Goal: Task Accomplishment & Management: Manage account settings

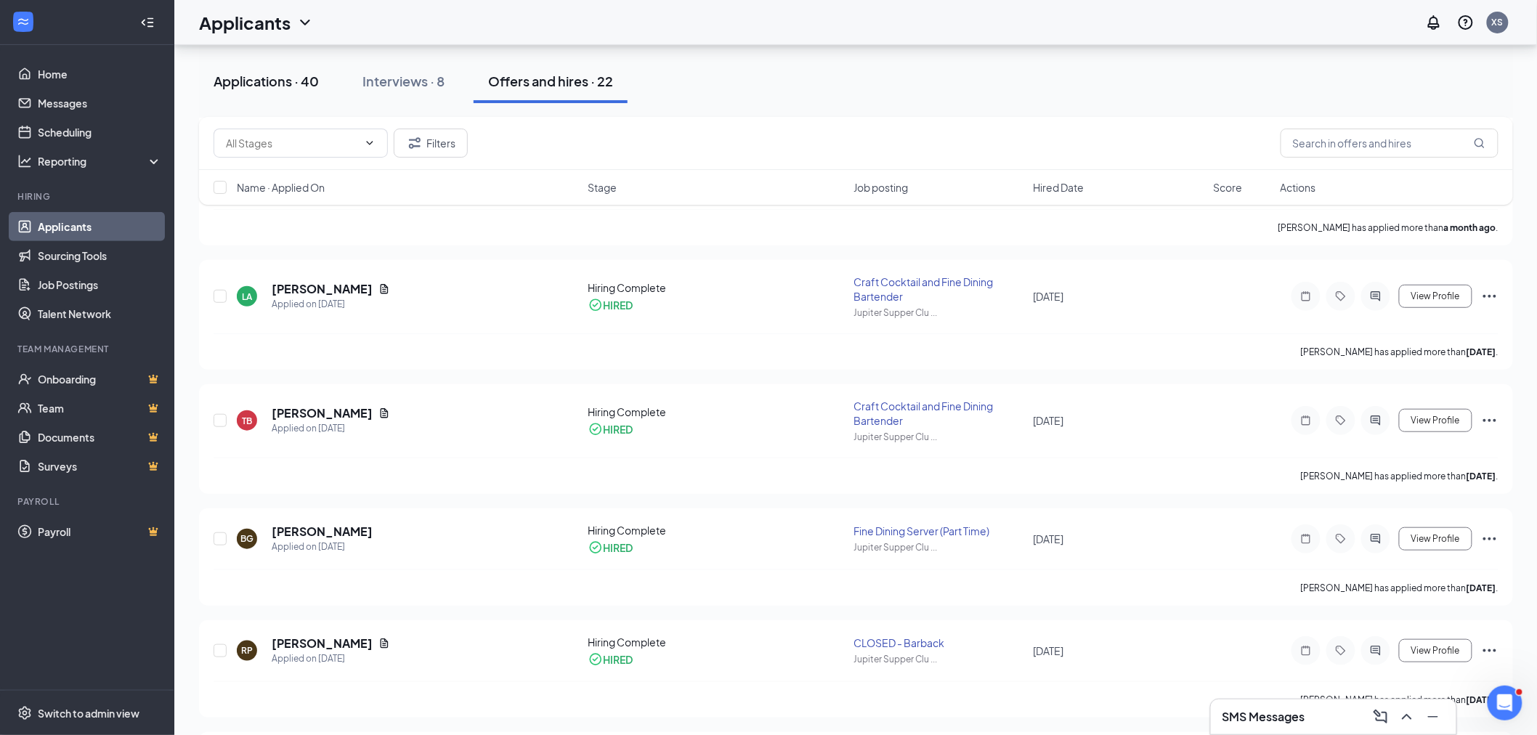
scroll to position [242, 0]
click at [292, 83] on div "Applications · 42" at bounding box center [266, 81] width 104 height 18
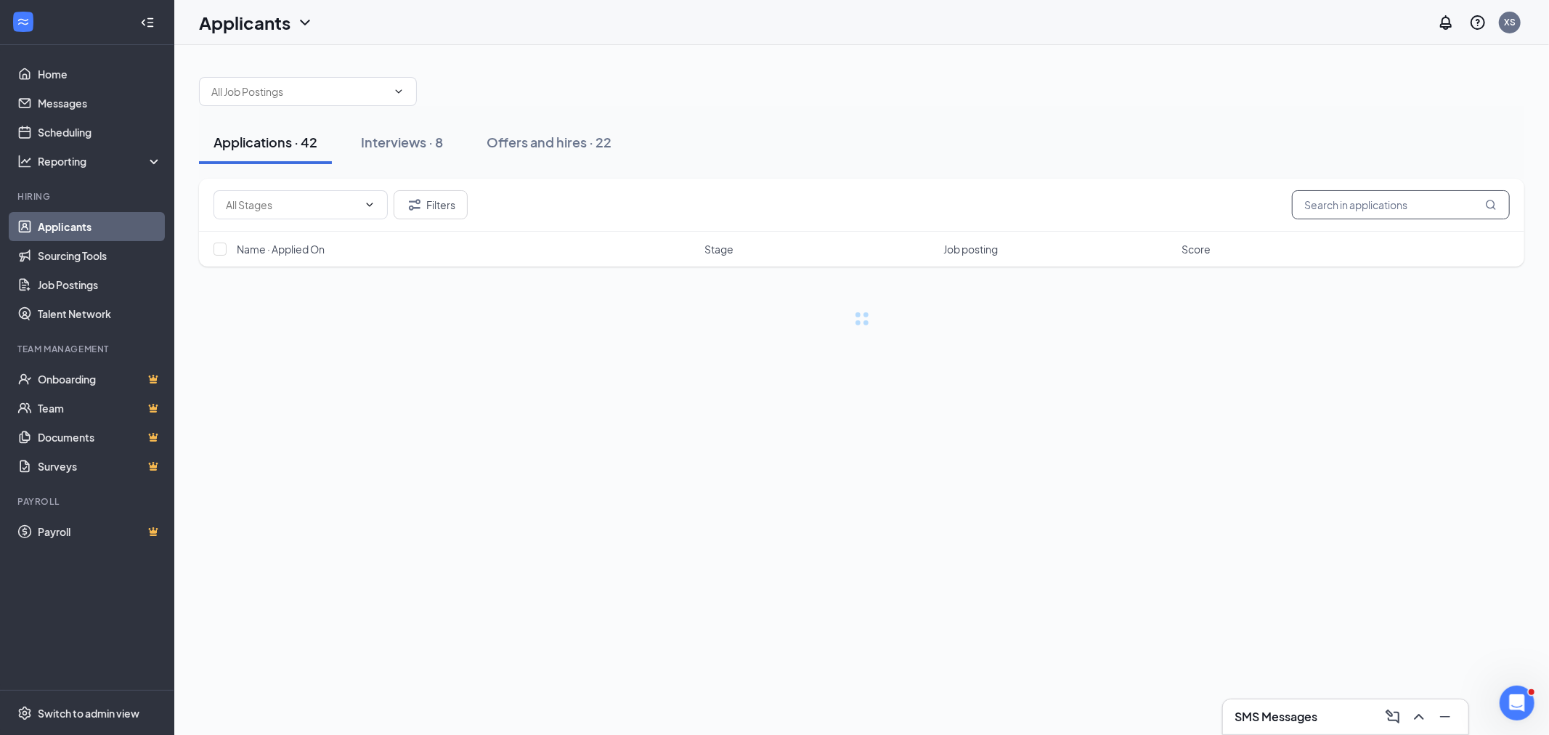
click at [1403, 206] on input "text" at bounding box center [1401, 204] width 218 height 29
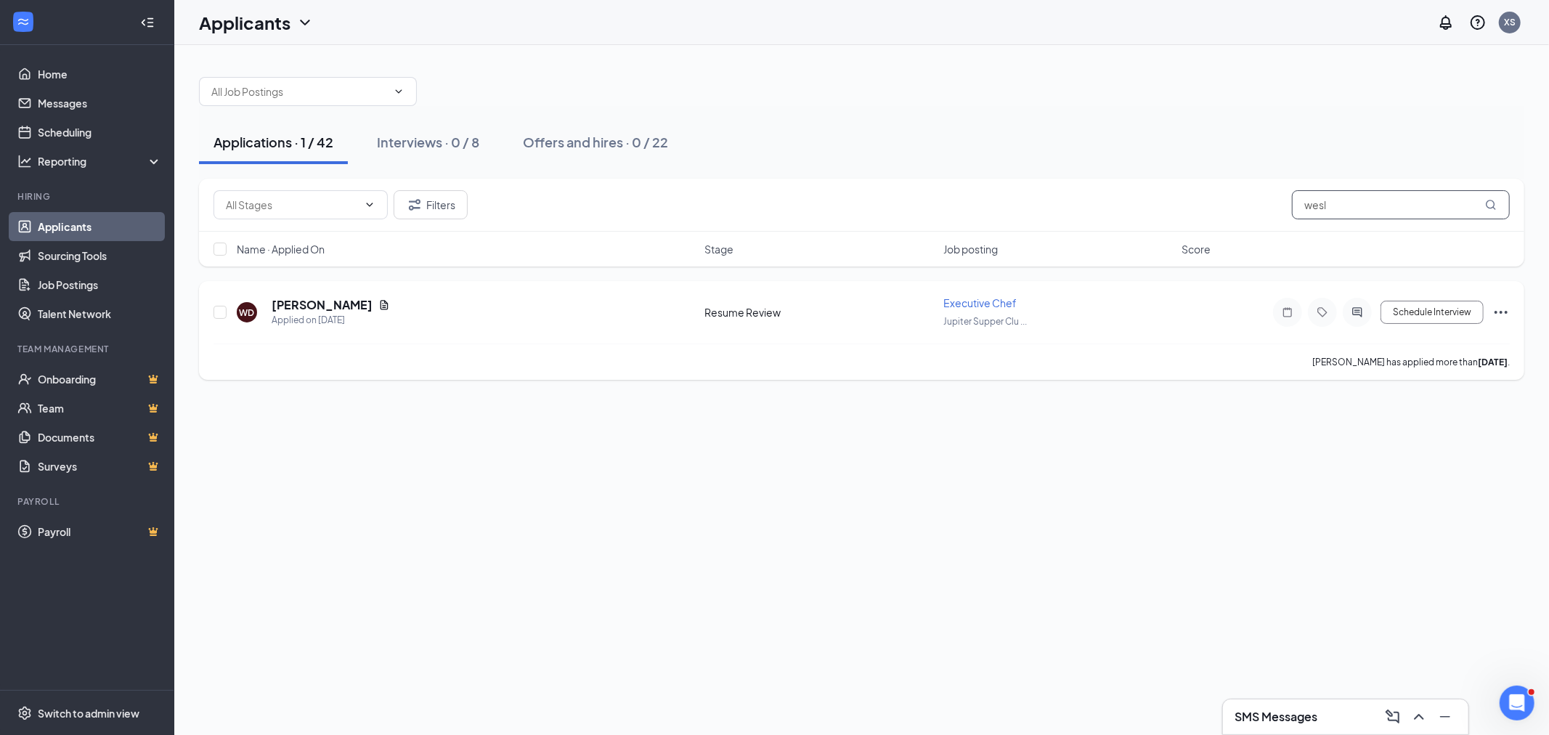
type input "wesl"
click at [1511, 316] on div "WD [PERSON_NAME] Applied on [DATE] Resume Review Executive Chef Jupiter Supper …" at bounding box center [862, 330] width 1326 height 99
click at [1514, 309] on div "WD [PERSON_NAME] Applied on [DATE] Resume Review Executive Chef Jupiter Supper …" at bounding box center [862, 330] width 1326 height 99
click at [1507, 316] on icon "Ellipses" at bounding box center [1501, 312] width 17 height 17
click at [1389, 516] on p "Reject" at bounding box center [1435, 520] width 125 height 15
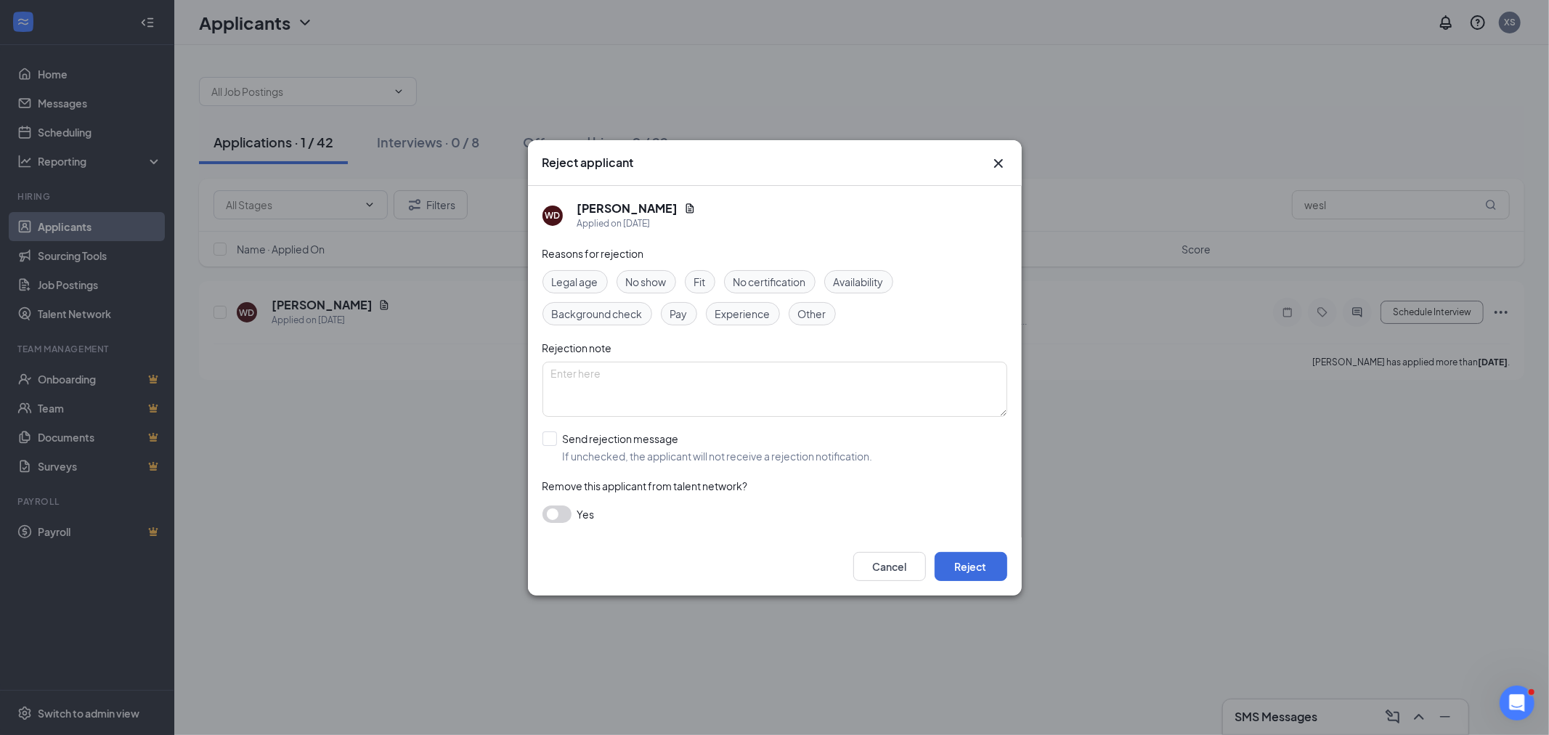
click at [734, 430] on div "Reasons for rejection Legal age No show Fit No certification Availability Backg…" at bounding box center [775, 391] width 465 height 292
click at [723, 454] on input "Send rejection message If unchecked, the applicant will not receive a rejection…" at bounding box center [708, 447] width 330 height 32
checkbox input "true"
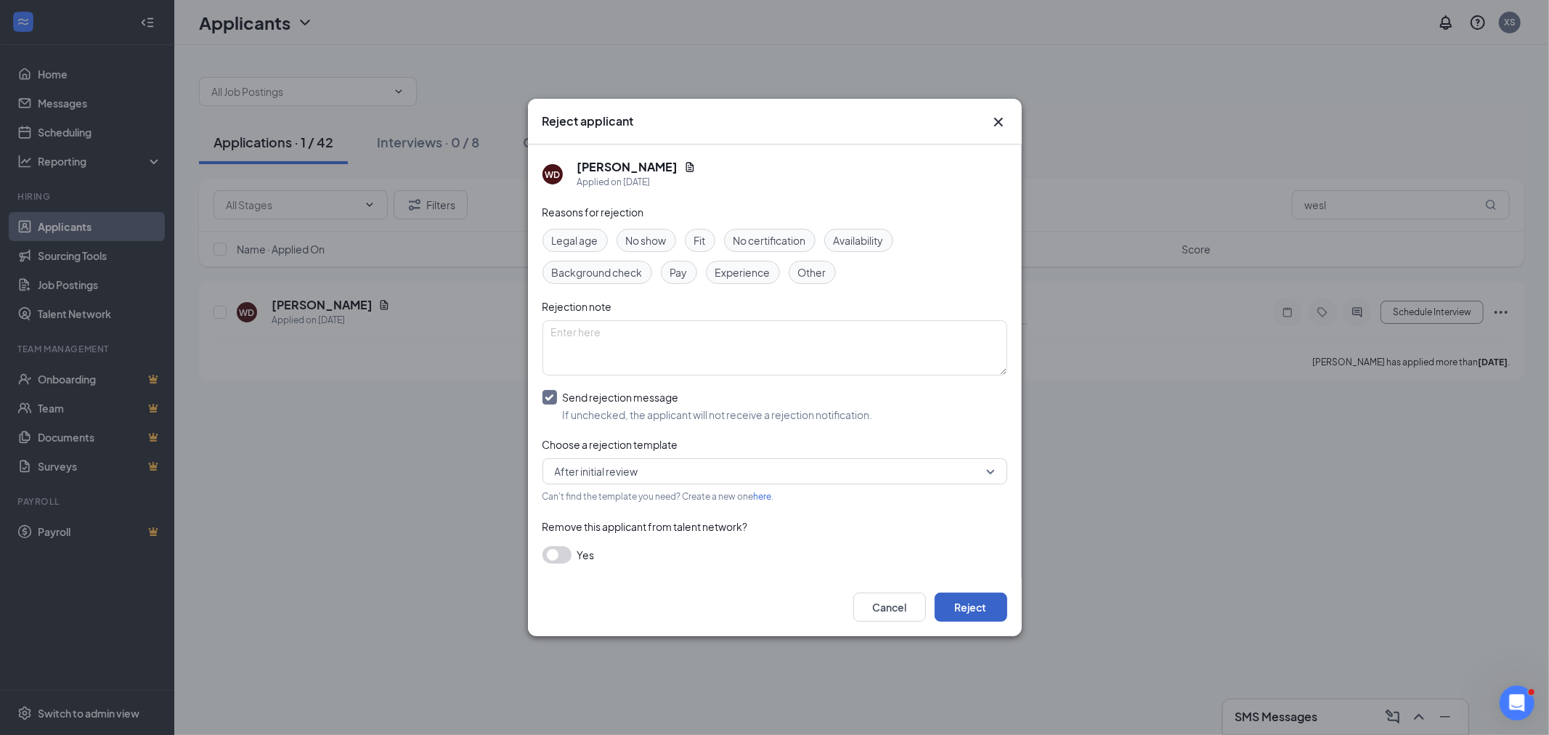
drag, startPoint x: 974, startPoint y: 600, endPoint x: 1035, endPoint y: 600, distance: 61.0
click at [974, 601] on button "Reject" at bounding box center [971, 607] width 73 height 29
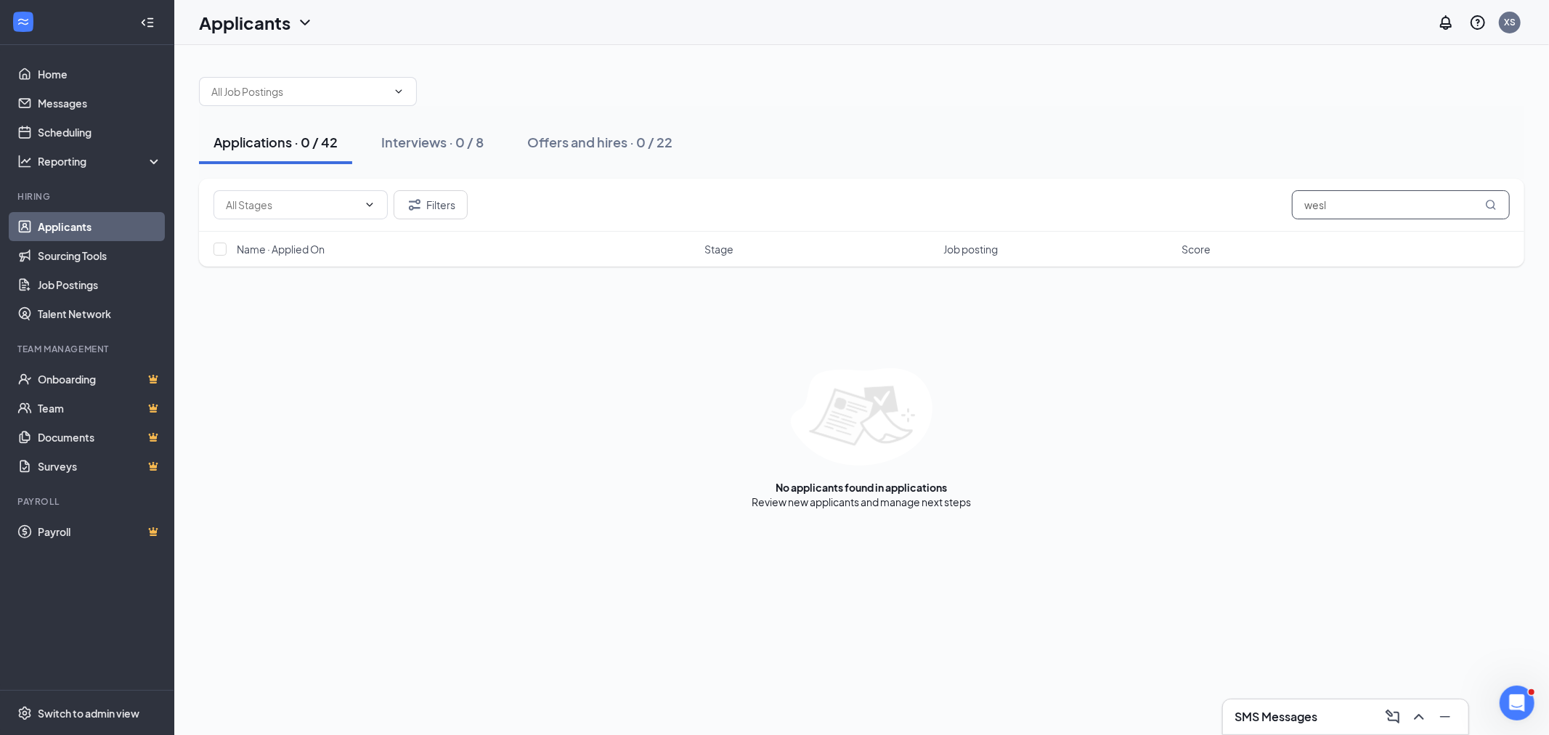
drag, startPoint x: 1347, startPoint y: 200, endPoint x: 1066, endPoint y: 208, distance: 280.5
click at [1129, 211] on div "Filters wesl" at bounding box center [862, 204] width 1296 height 29
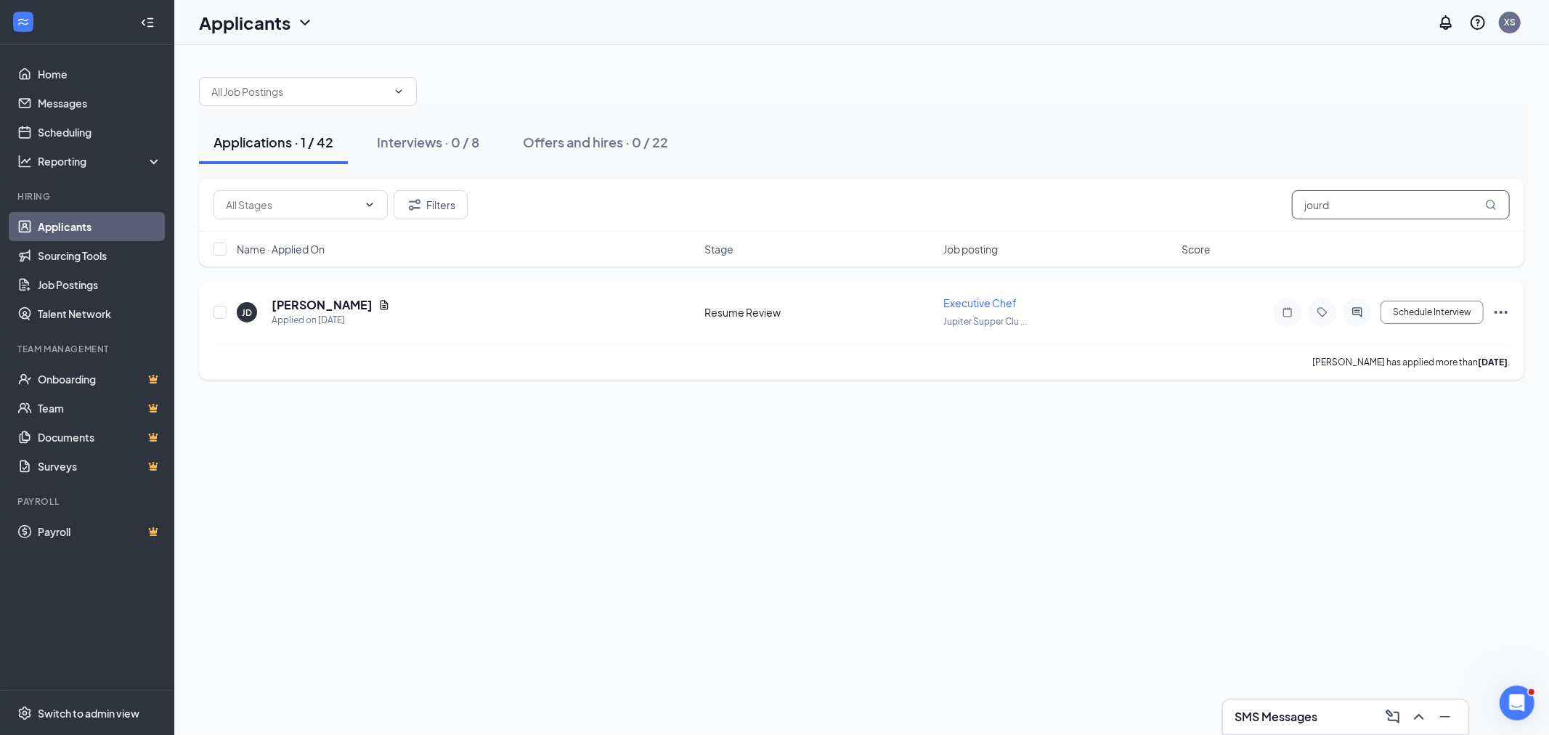
type input "jourd"
click at [1506, 311] on icon "Ellipses" at bounding box center [1501, 312] width 13 height 3
click at [1406, 513] on p "Reject" at bounding box center [1435, 520] width 125 height 15
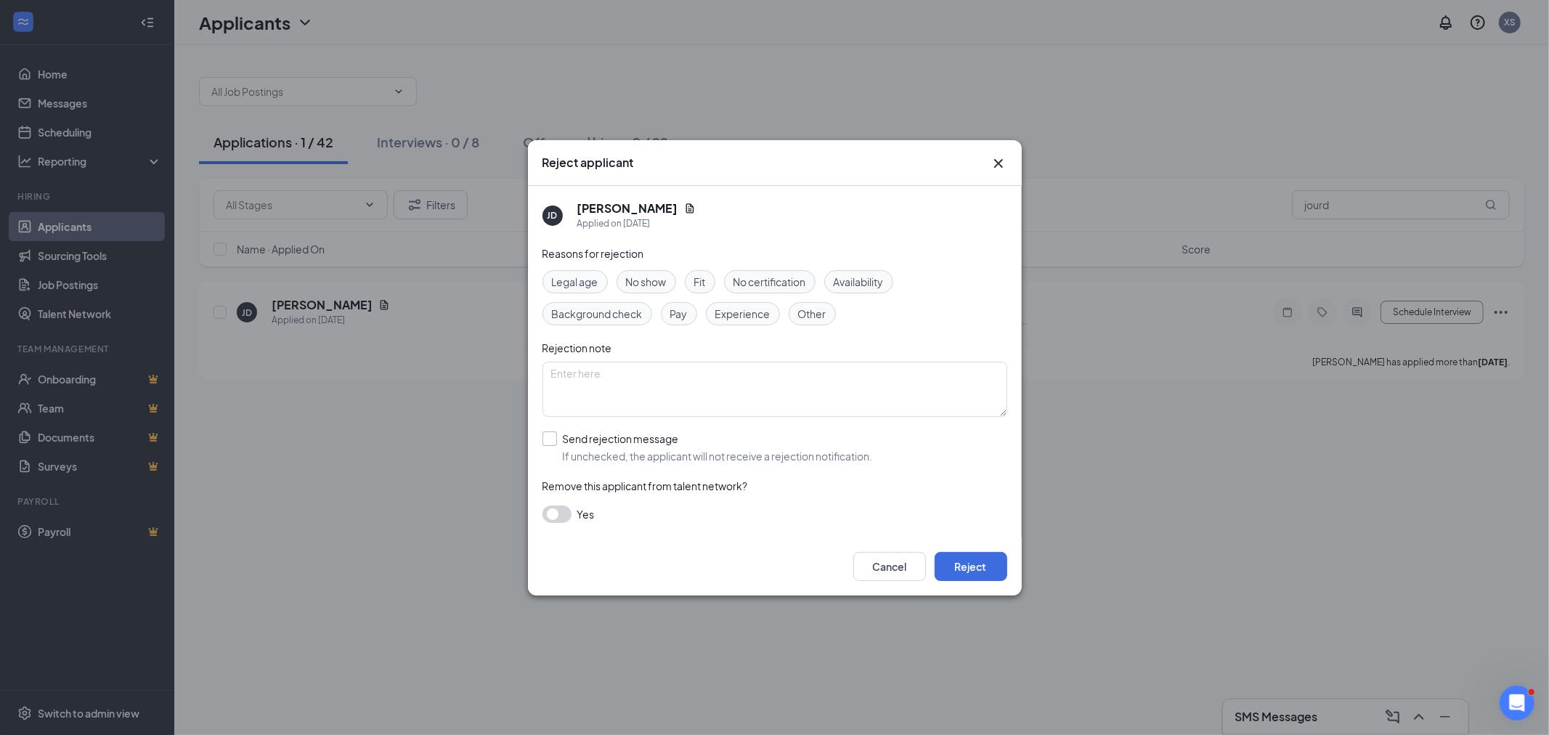
click at [706, 442] on input "Send rejection message If unchecked, the applicant will not receive a rejection…" at bounding box center [708, 447] width 330 height 32
checkbox input "true"
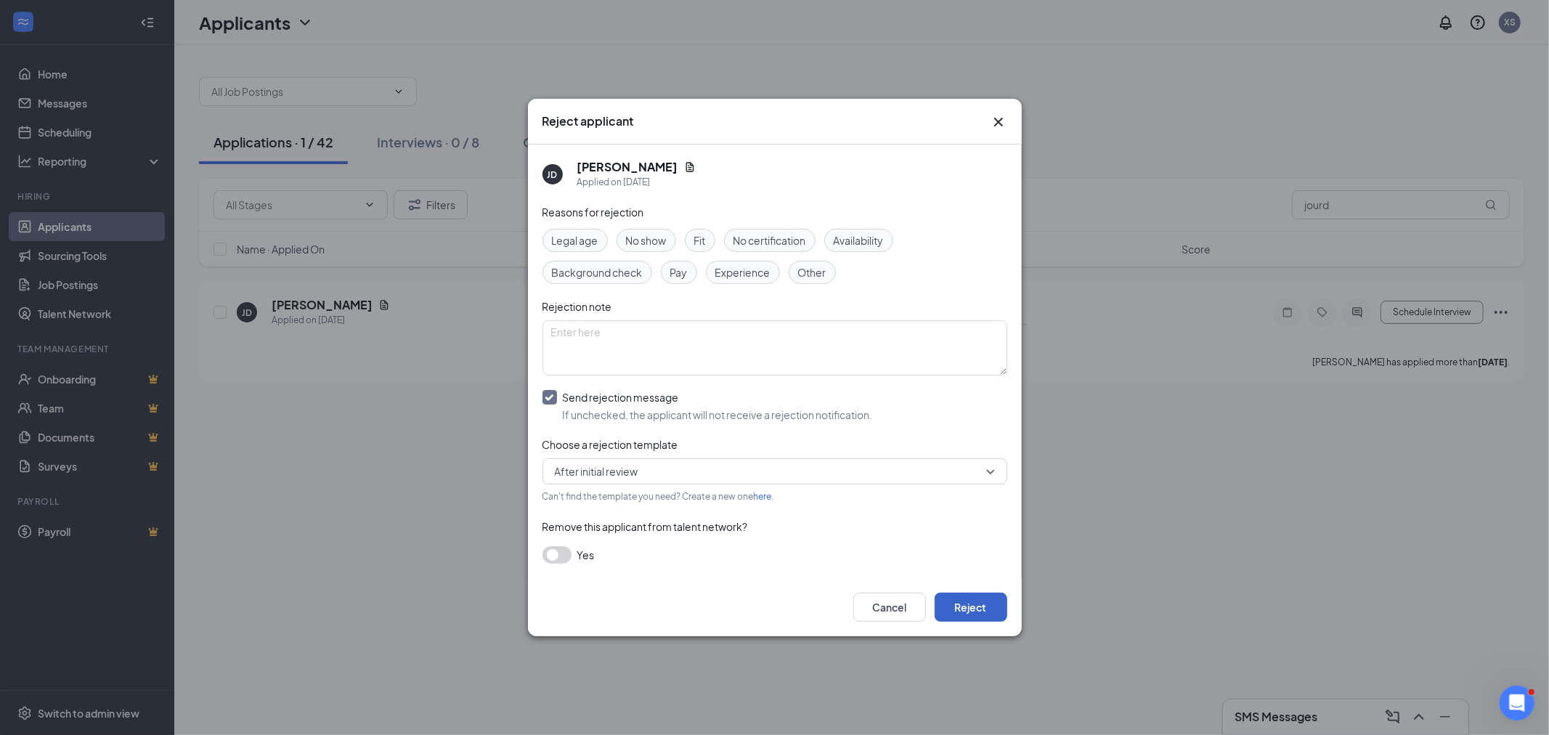
click at [965, 611] on button "Reject" at bounding box center [971, 607] width 73 height 29
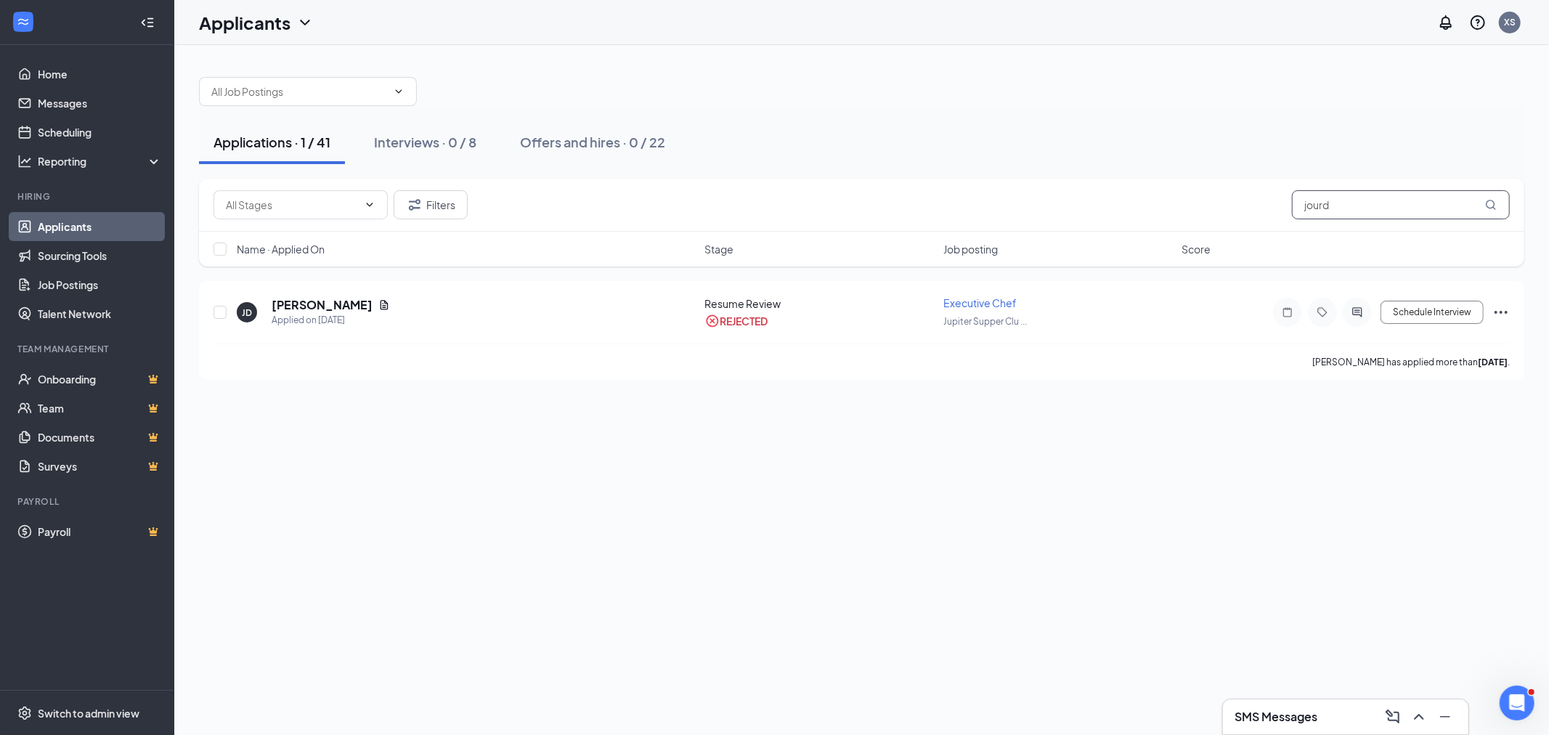
drag, startPoint x: 1358, startPoint y: 204, endPoint x: 1181, endPoint y: 198, distance: 177.3
click at [1179, 190] on div "Filters jourd" at bounding box center [862, 204] width 1296 height 29
type input "[PERSON_NAME]"
click at [1514, 313] on div "EB [PERSON_NAME] Applied on [DATE] Resume Review Executive Chef Jupiter Supper …" at bounding box center [862, 330] width 1326 height 99
click at [1504, 314] on icon "Ellipses" at bounding box center [1501, 312] width 17 height 17
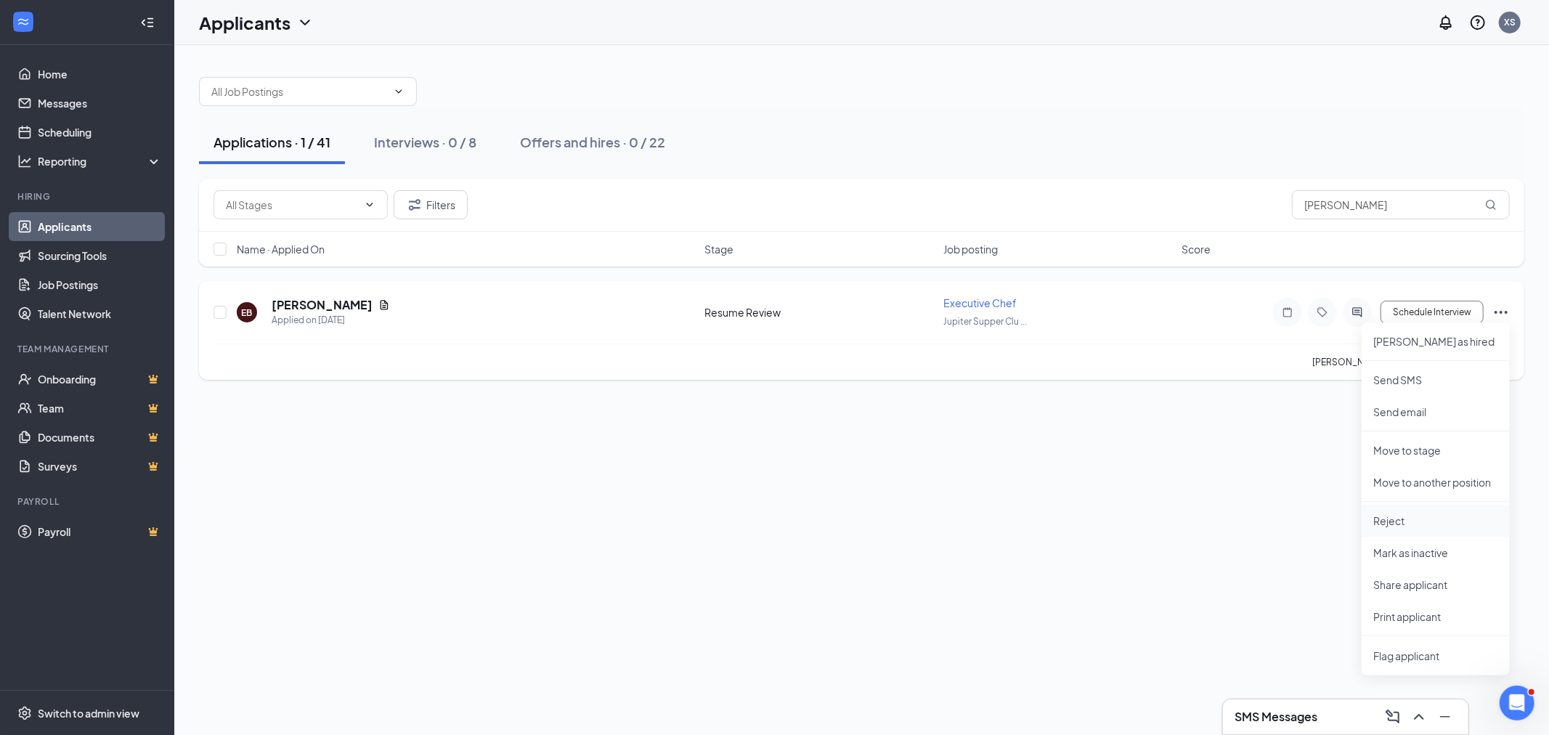
click at [1403, 519] on p "Reject" at bounding box center [1435, 520] width 125 height 15
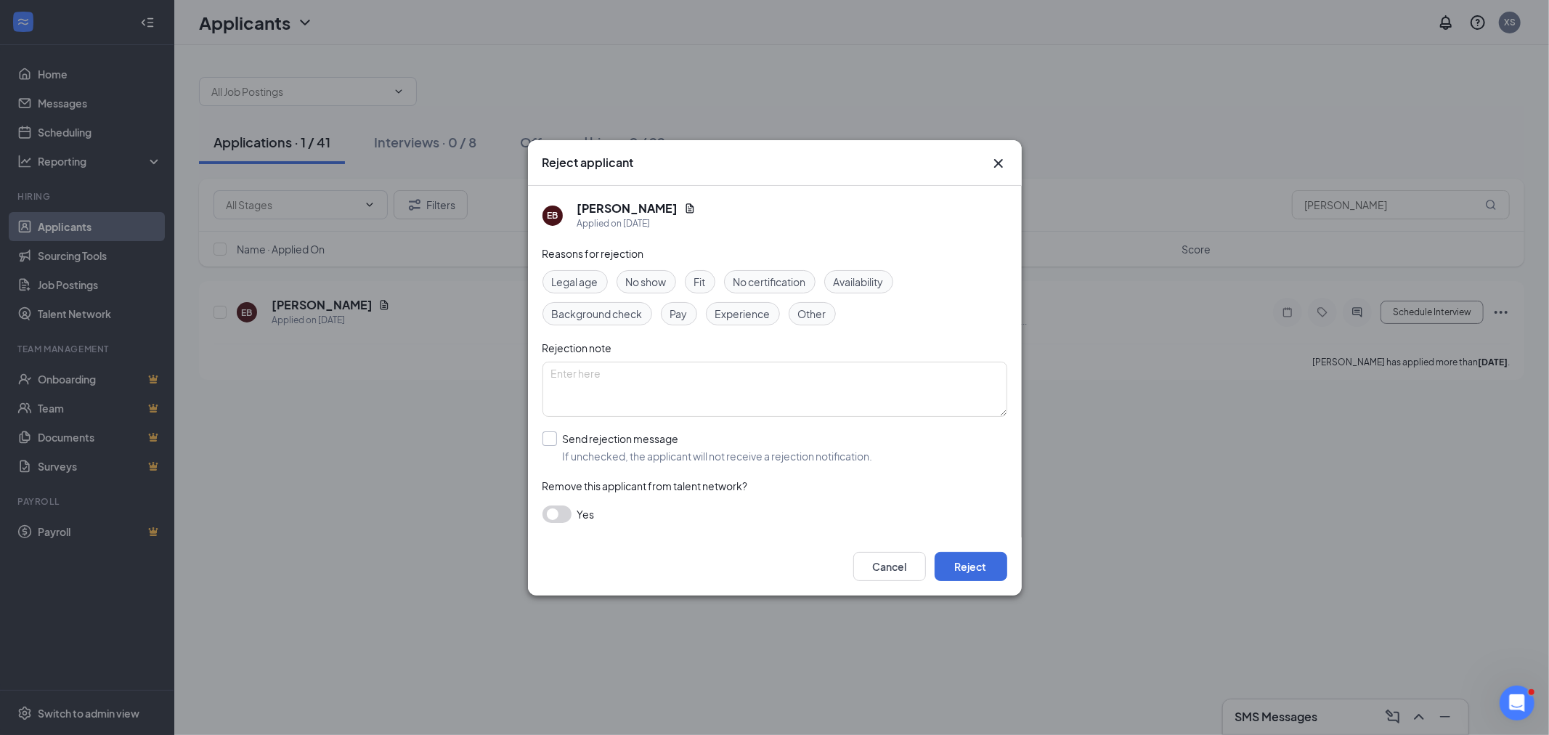
click at [861, 445] on input "Send rejection message If unchecked, the applicant will not receive a rejection…" at bounding box center [708, 447] width 330 height 32
checkbox input "true"
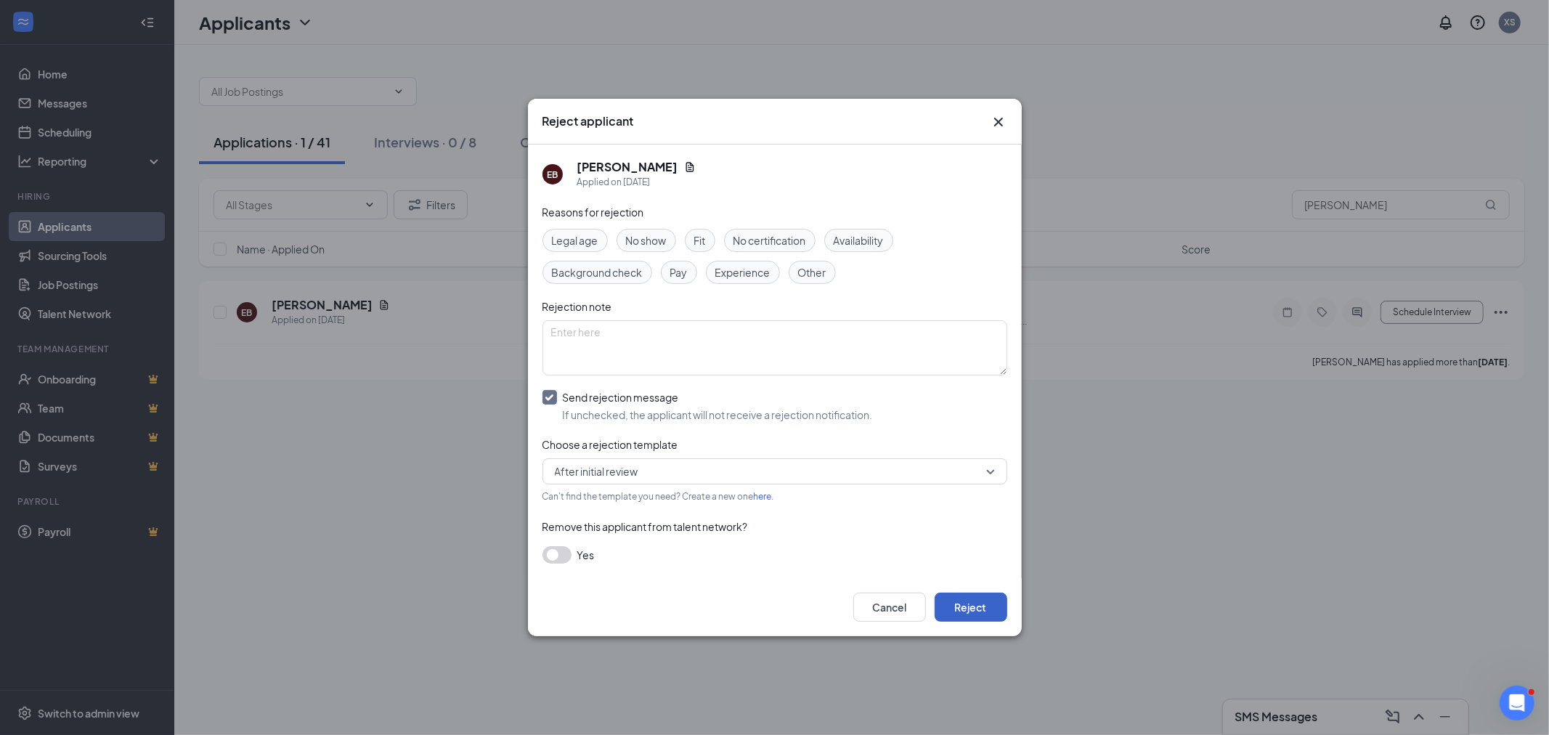
click at [966, 601] on button "Reject" at bounding box center [971, 607] width 73 height 29
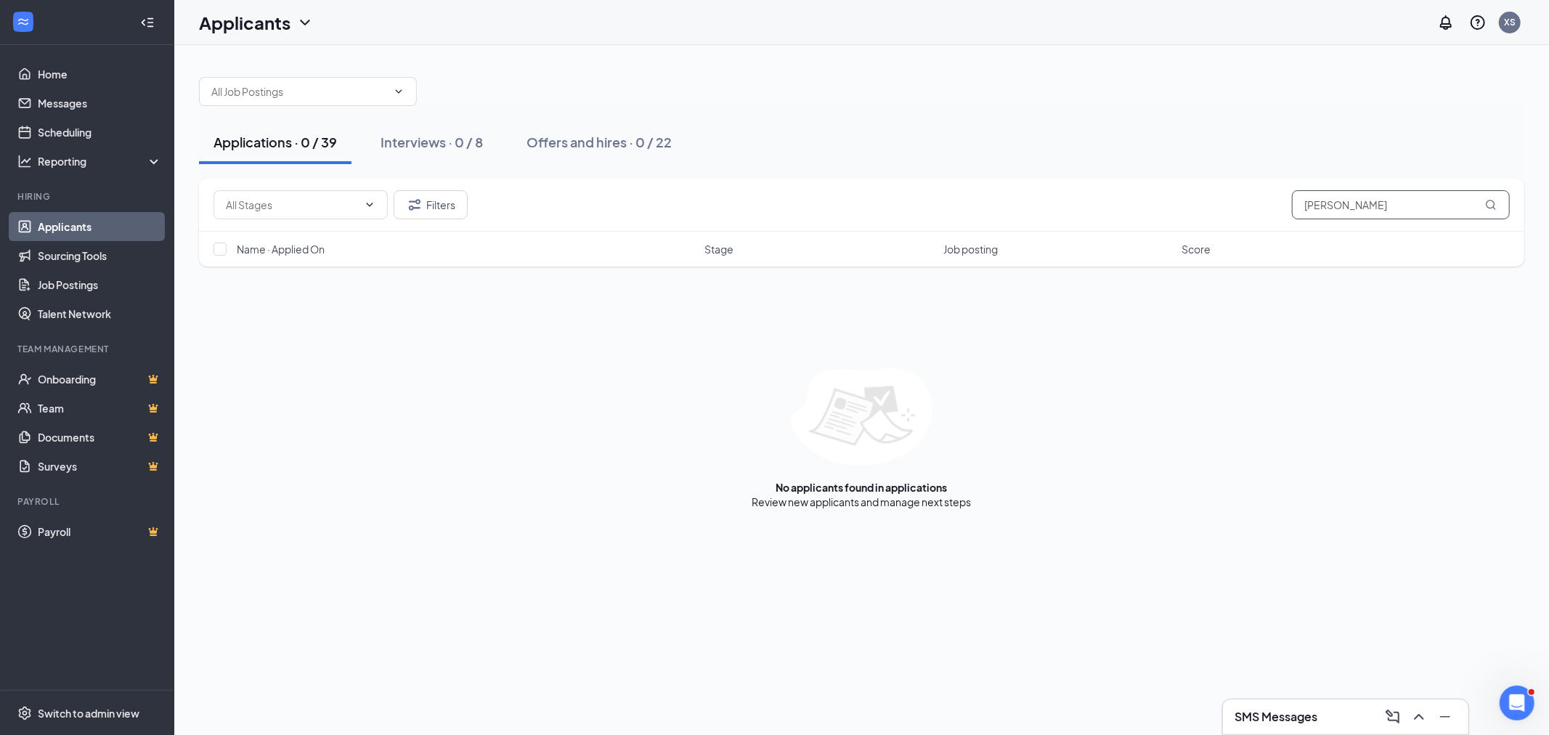
drag, startPoint x: 1327, startPoint y: 205, endPoint x: 1231, endPoint y: 215, distance: 96.4
click at [1231, 215] on div "Filters [PERSON_NAME]" at bounding box center [862, 204] width 1296 height 29
type input "jama"
click at [476, 142] on div "Interviews · 0 / 8" at bounding box center [432, 142] width 102 height 18
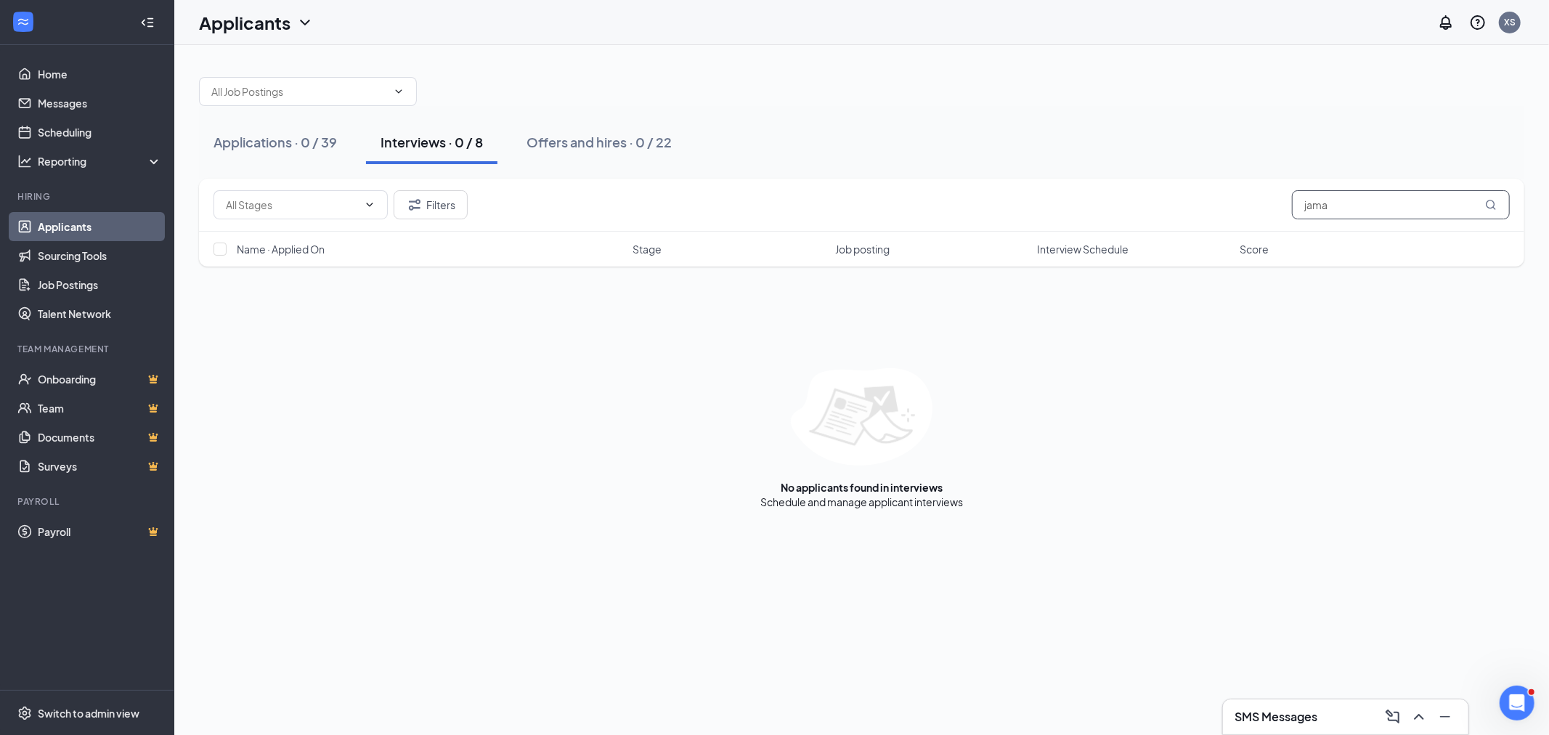
click at [1349, 209] on input "jama" at bounding box center [1401, 204] width 218 height 29
type input "[PERSON_NAME]"
click at [436, 192] on button "Filters" at bounding box center [431, 204] width 74 height 29
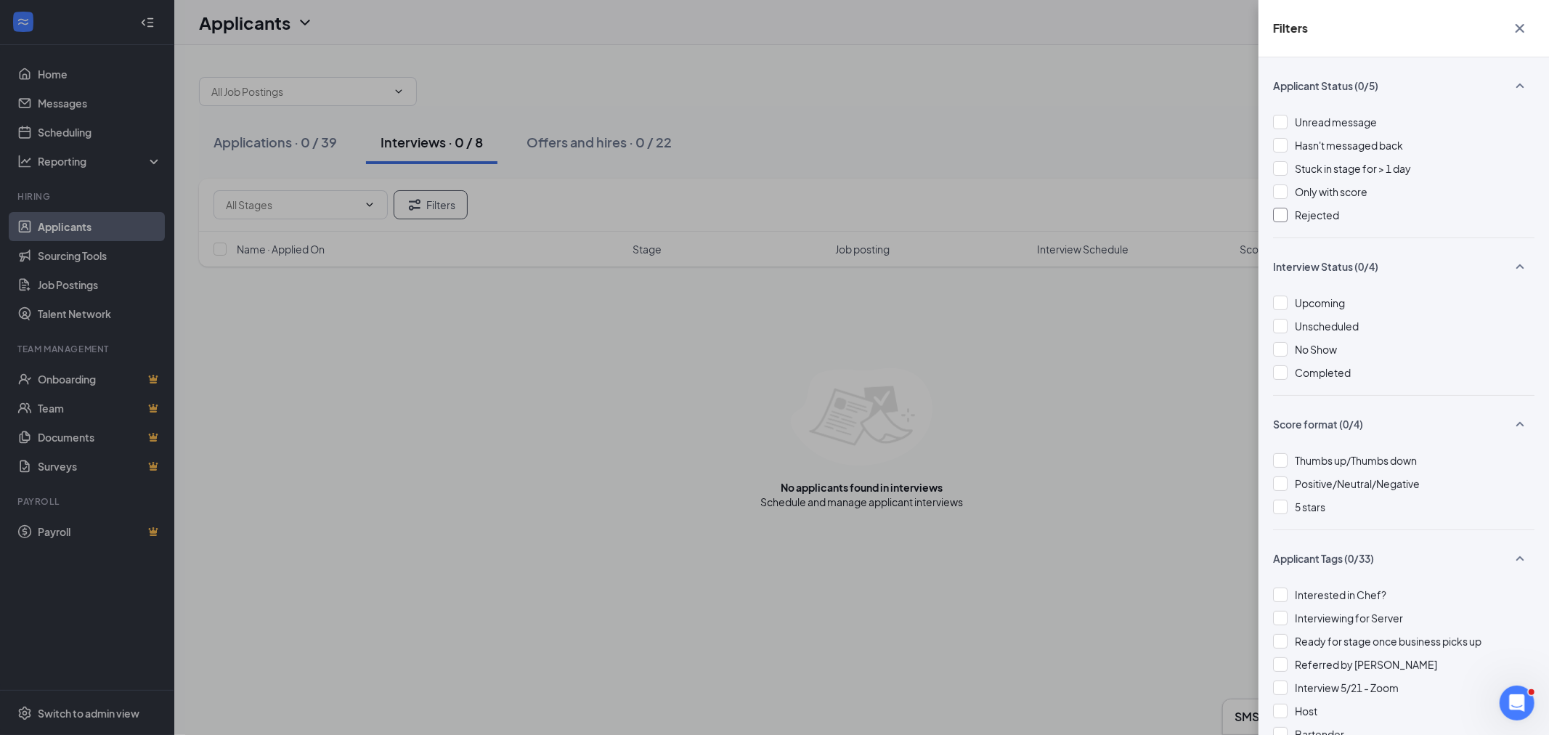
click at [1324, 221] on div "Rejected" at bounding box center [1317, 215] width 44 height 16
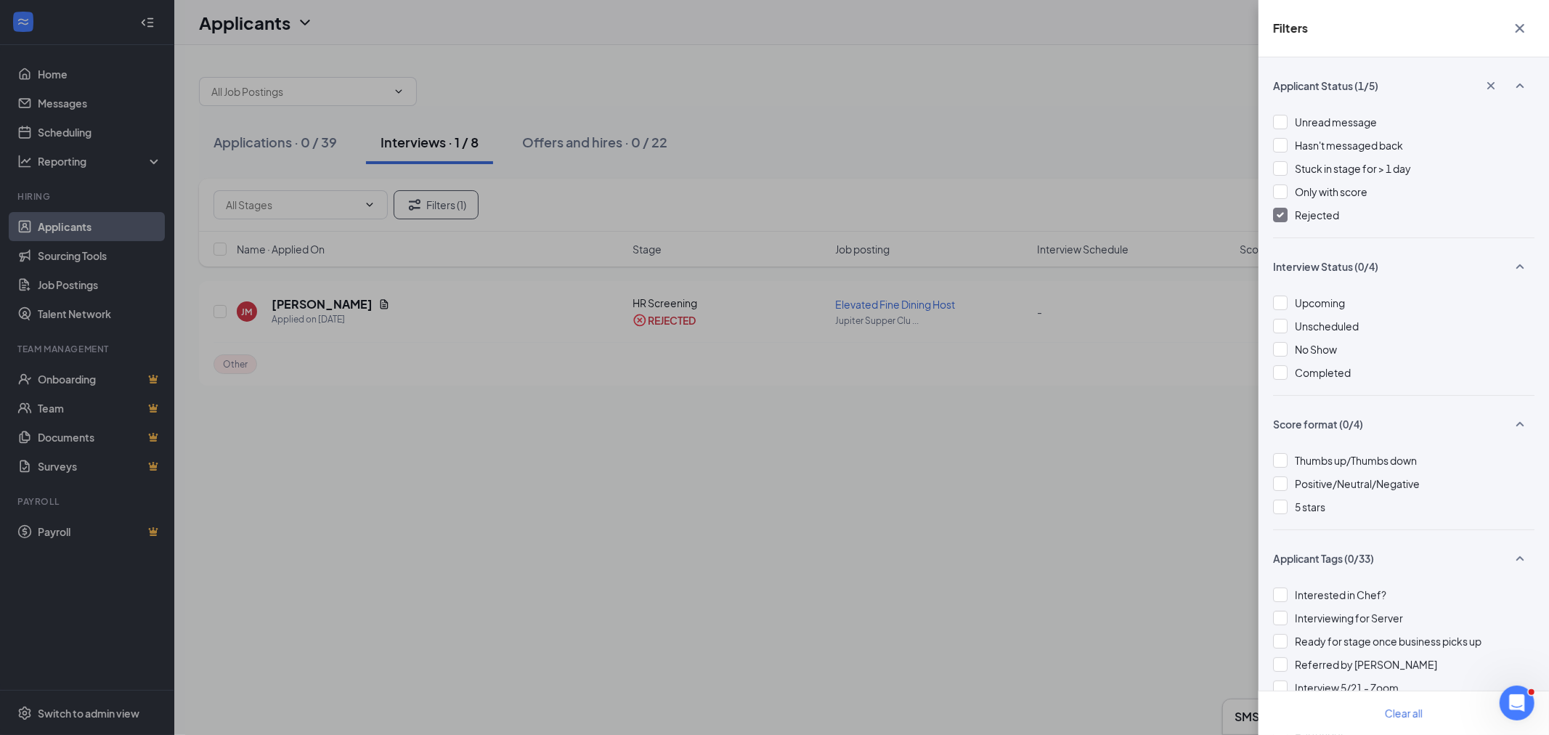
click at [957, 381] on div "Filters Applicant Status (1/5) Unread message Hasn't messaged back Stuck in sta…" at bounding box center [774, 367] width 1549 height 735
click at [1000, 342] on div "Filters Applicant Status (1/5) Unread message Hasn't messaged back Stuck in sta…" at bounding box center [774, 367] width 1549 height 735
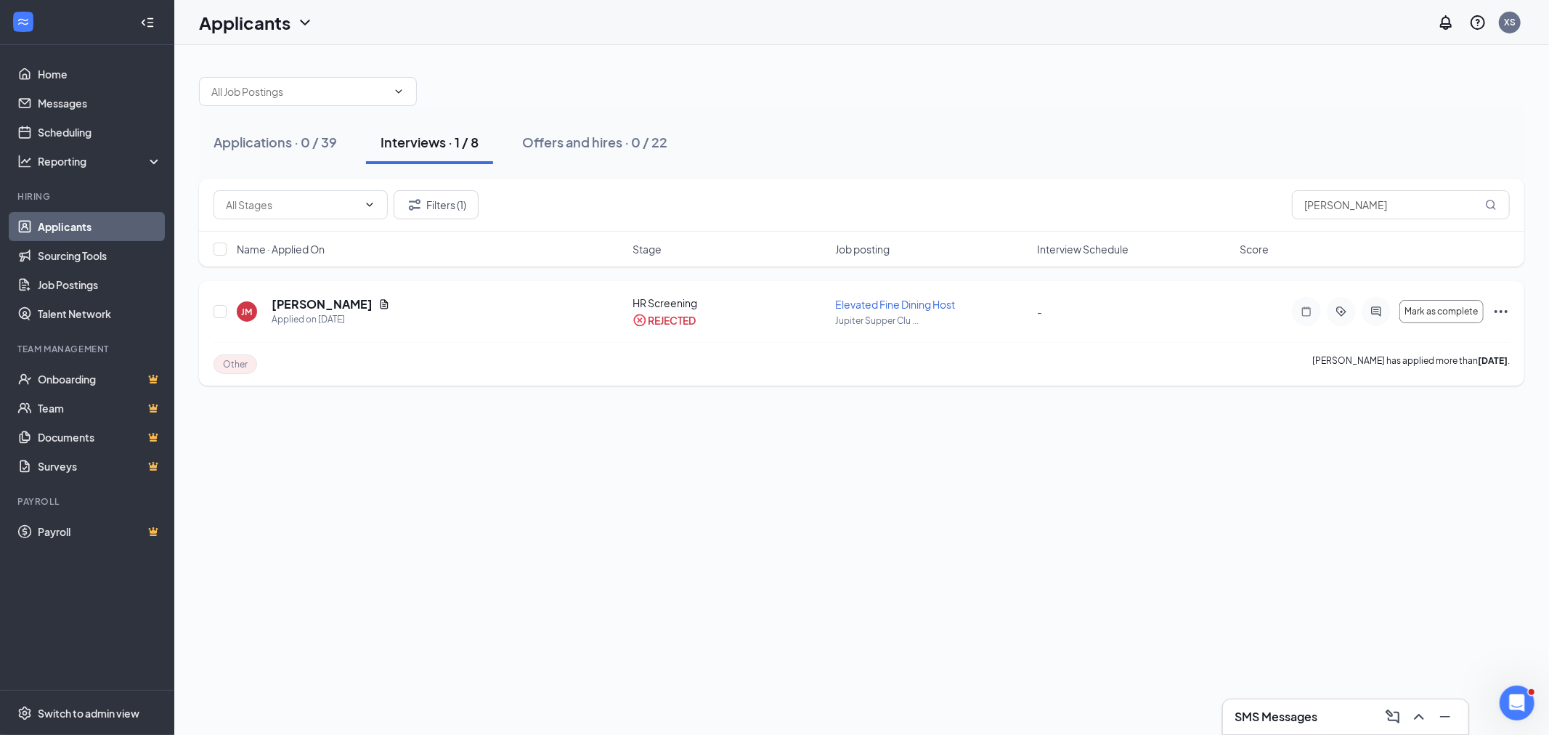
click at [1499, 304] on icon "Ellipses" at bounding box center [1501, 311] width 17 height 17
click at [337, 300] on h5 "[PERSON_NAME]" at bounding box center [322, 304] width 101 height 16
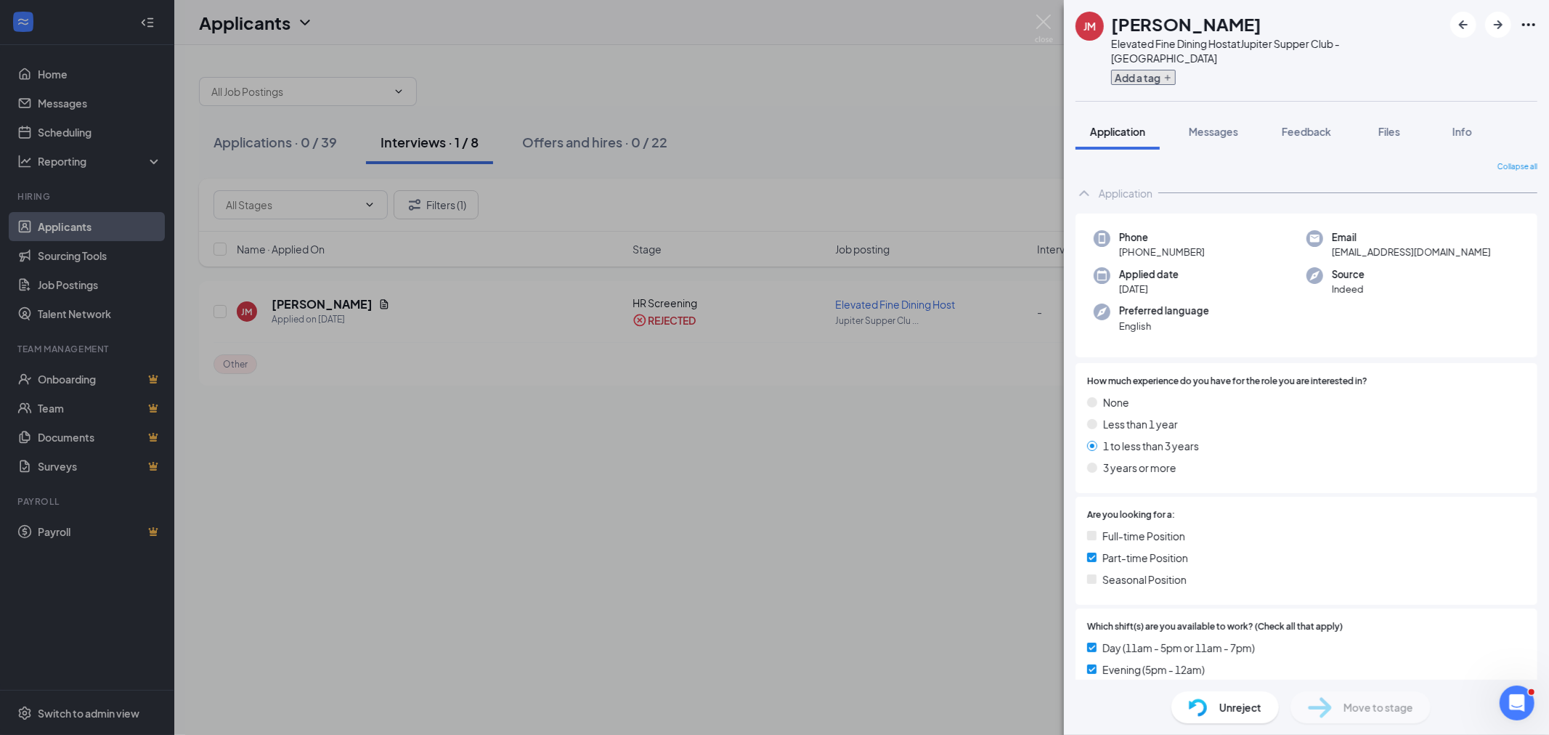
click at [1161, 70] on button "Add a tag" at bounding box center [1143, 77] width 65 height 15
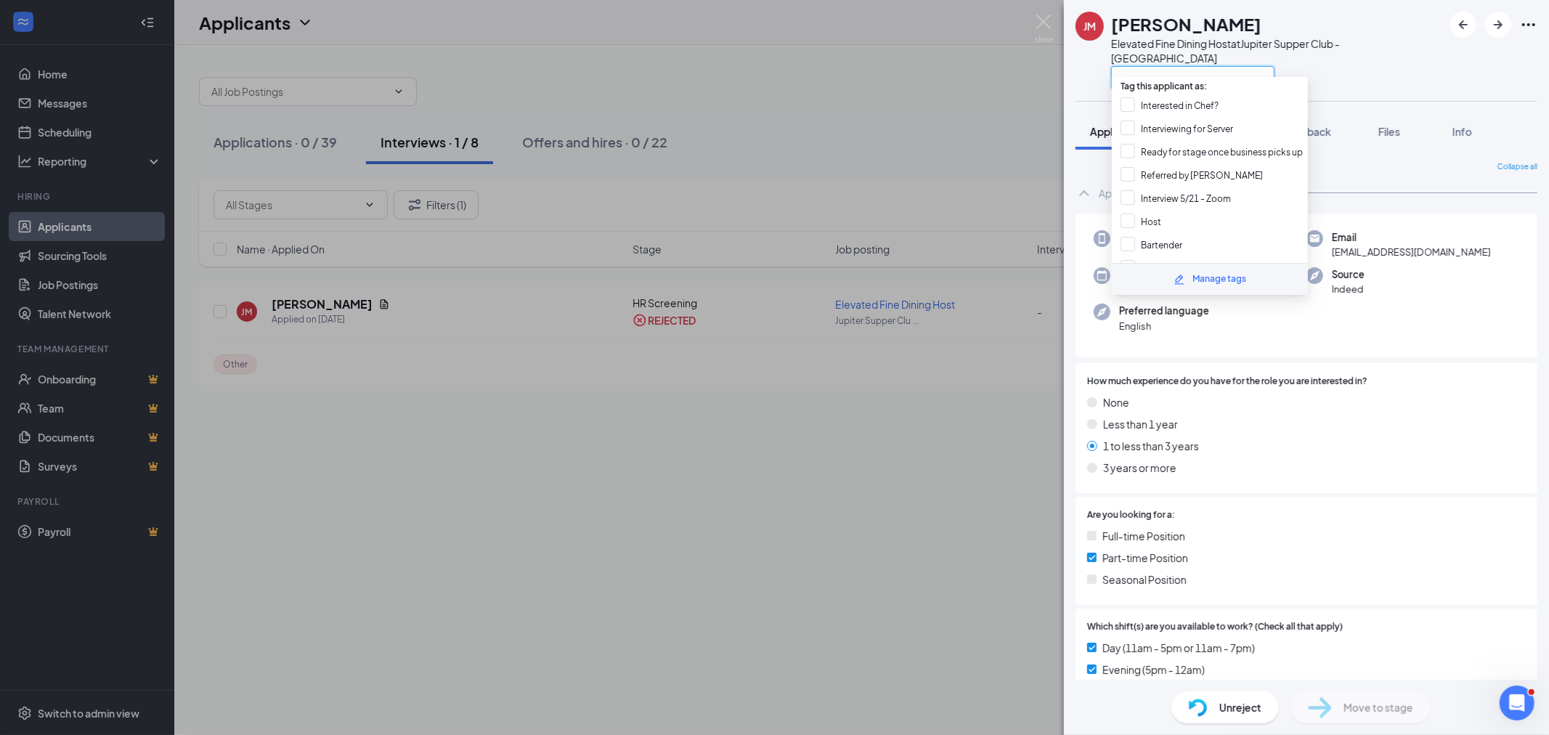
click at [1166, 67] on input "text" at bounding box center [1192, 77] width 163 height 23
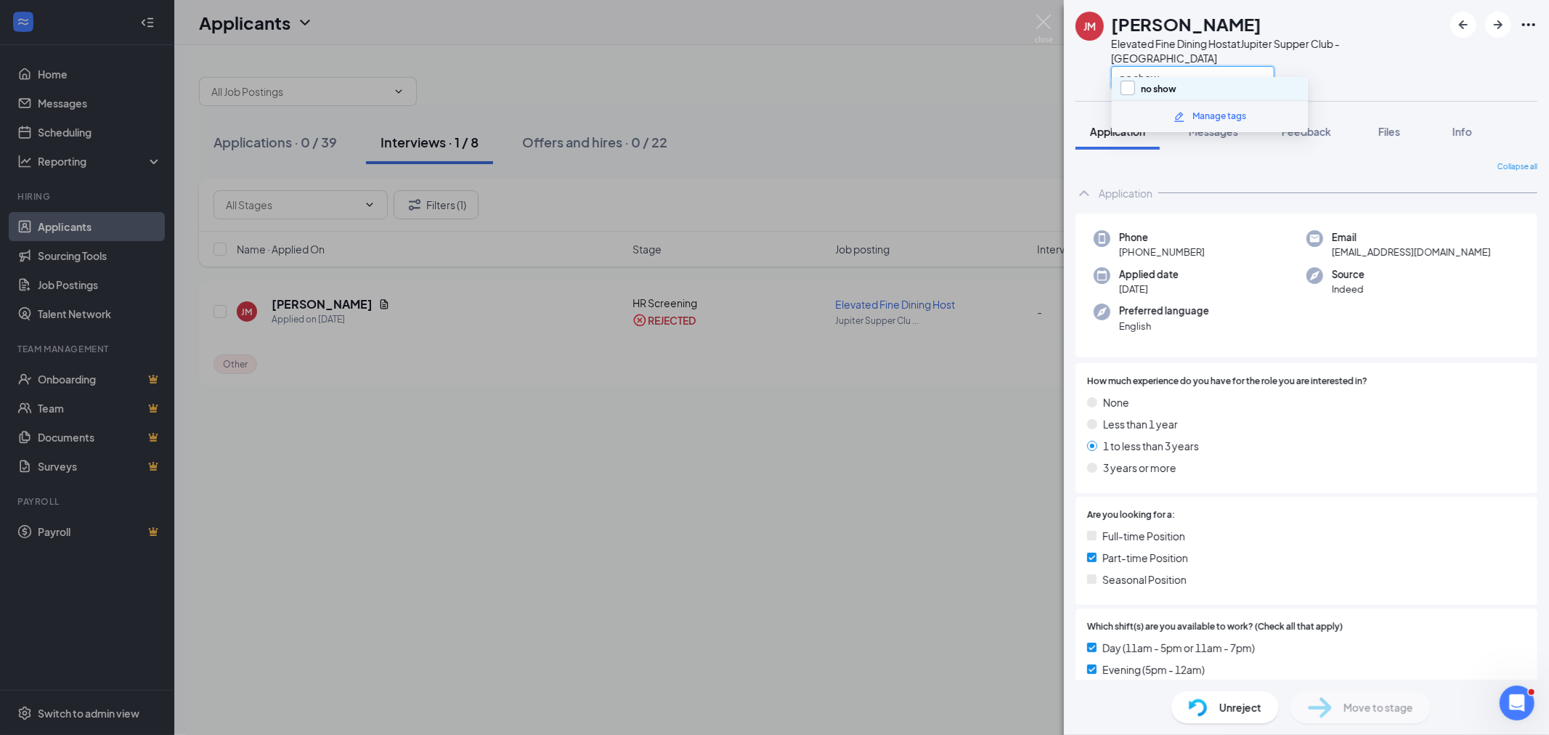
type input "no show"
click at [1146, 86] on input "no show" at bounding box center [1149, 89] width 56 height 16
checkbox input "true"
drag, startPoint x: 1060, startPoint y: 466, endPoint x: 1080, endPoint y: 473, distance: 20.9
click at [1065, 463] on div "[PERSON_NAME] Elevated Fine Dining Host at Jupiter Supper Club - Austin no show…" at bounding box center [774, 367] width 1549 height 735
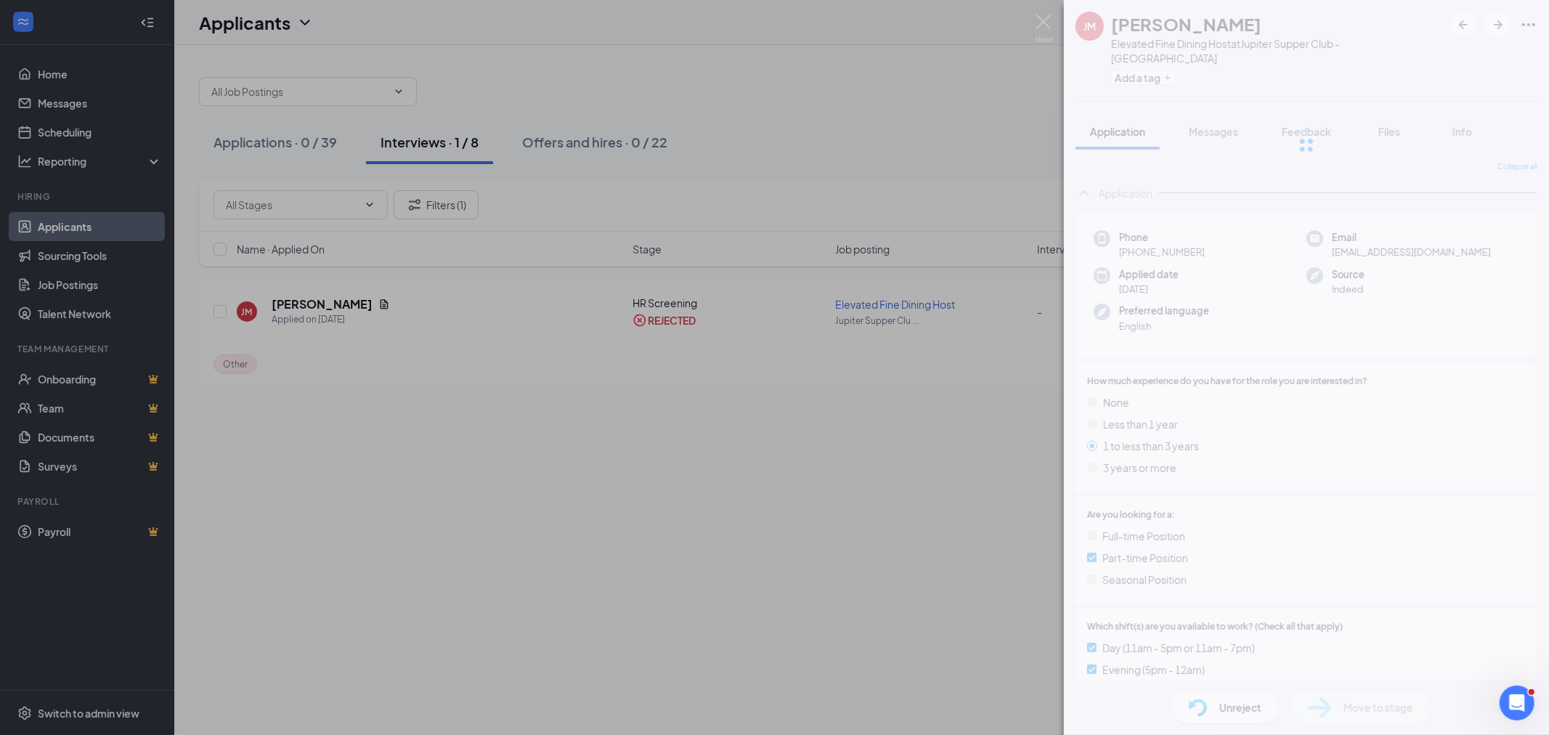
click at [927, 458] on div "[PERSON_NAME] Elevated Fine Dining Host at Jupiter Supper Club - Austin Add a t…" at bounding box center [774, 367] width 1549 height 735
